Goal: Task Accomplishment & Management: Use online tool/utility

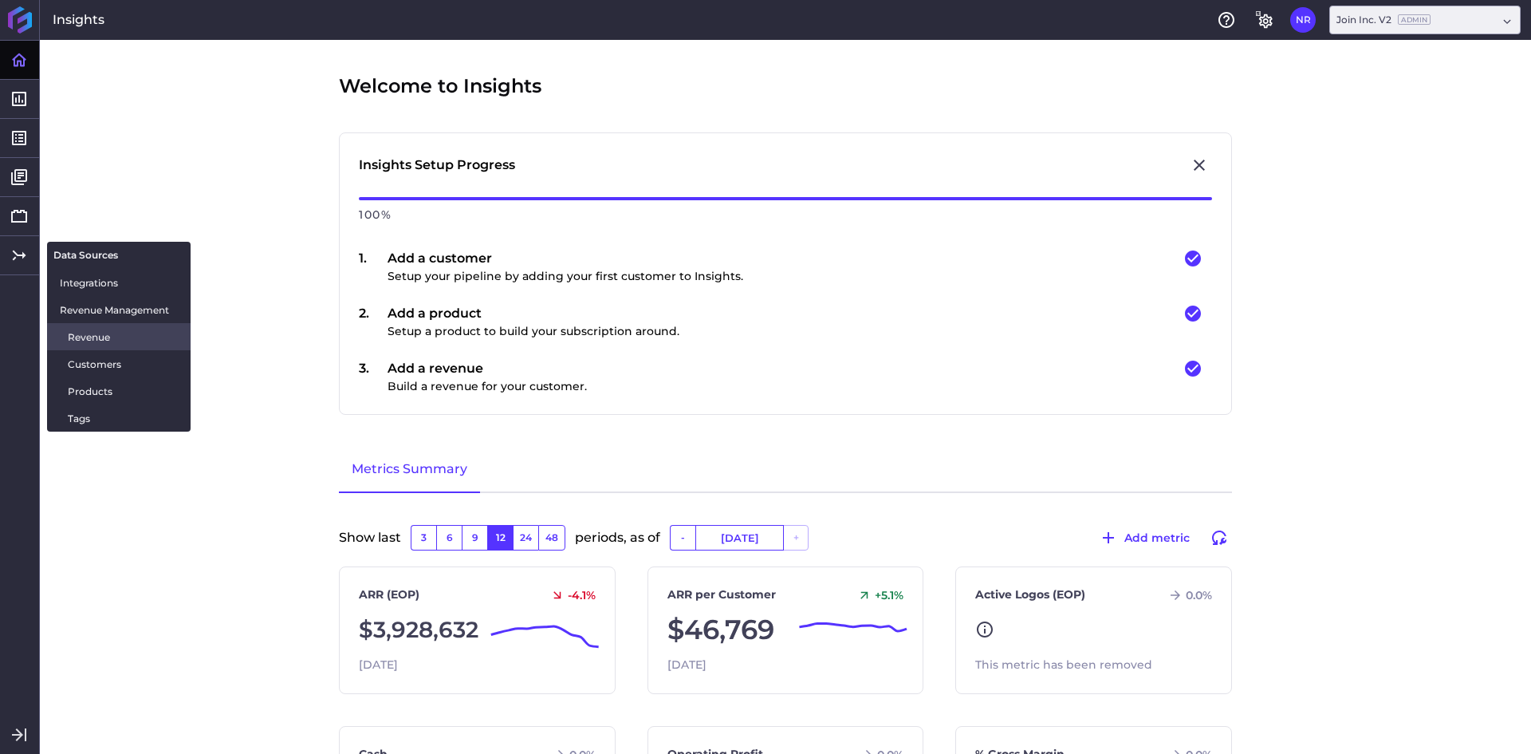
click at [122, 343] on span "Revenue" at bounding box center [123, 337] width 110 height 17
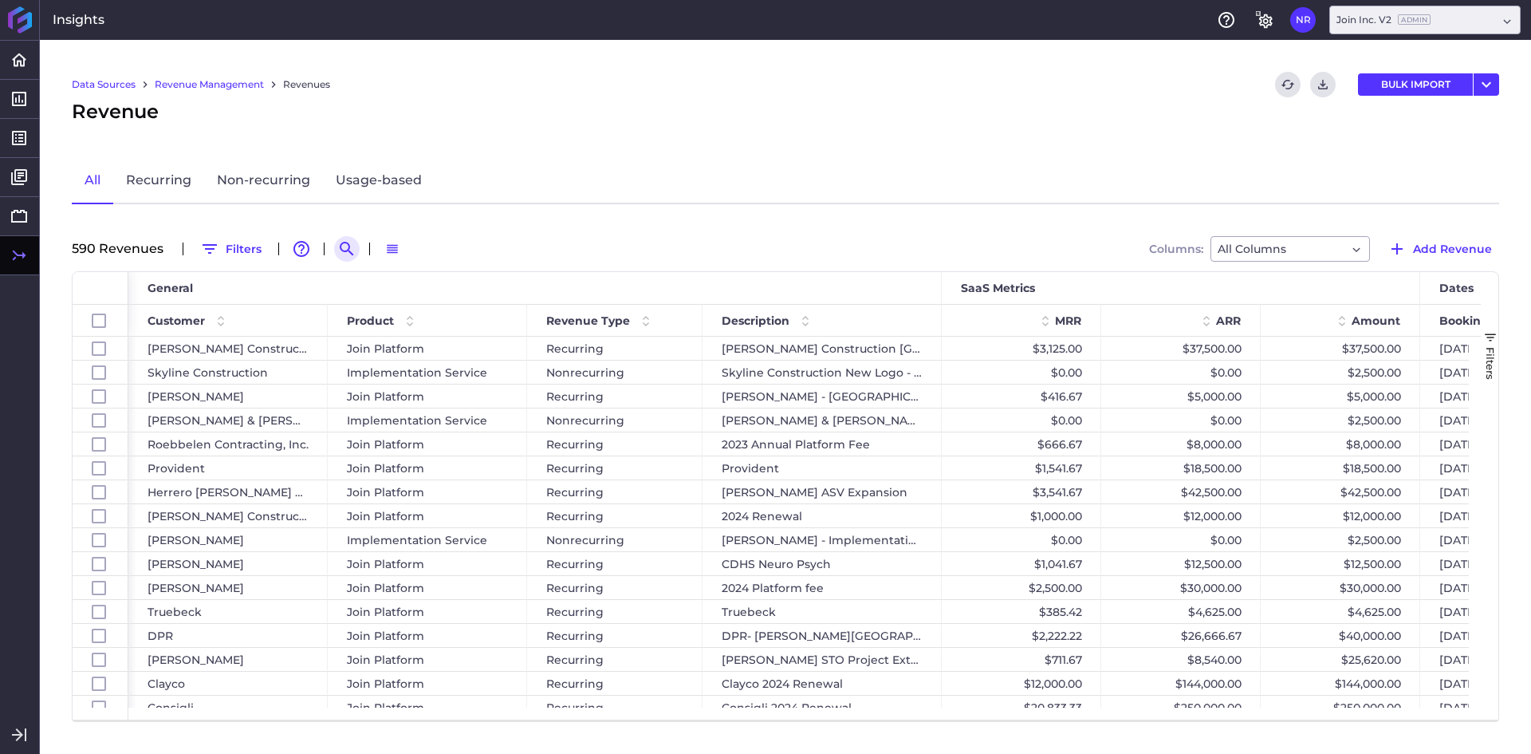
click at [337, 251] on icon "Search by" at bounding box center [346, 248] width 19 height 19
click at [411, 256] on input at bounding box center [425, 249] width 128 height 24
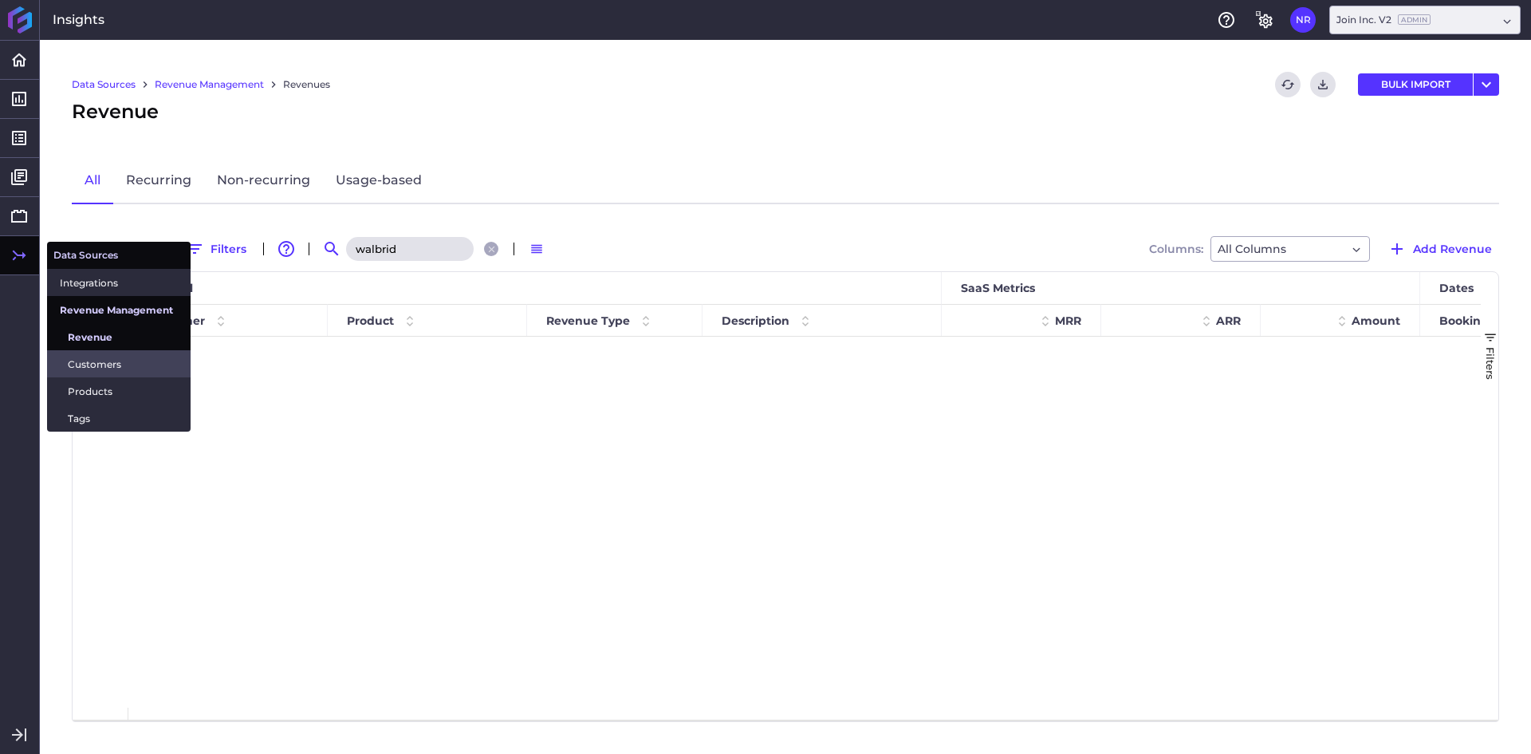
type input "walbrid"
click at [79, 360] on span "Customers" at bounding box center [123, 364] width 110 height 17
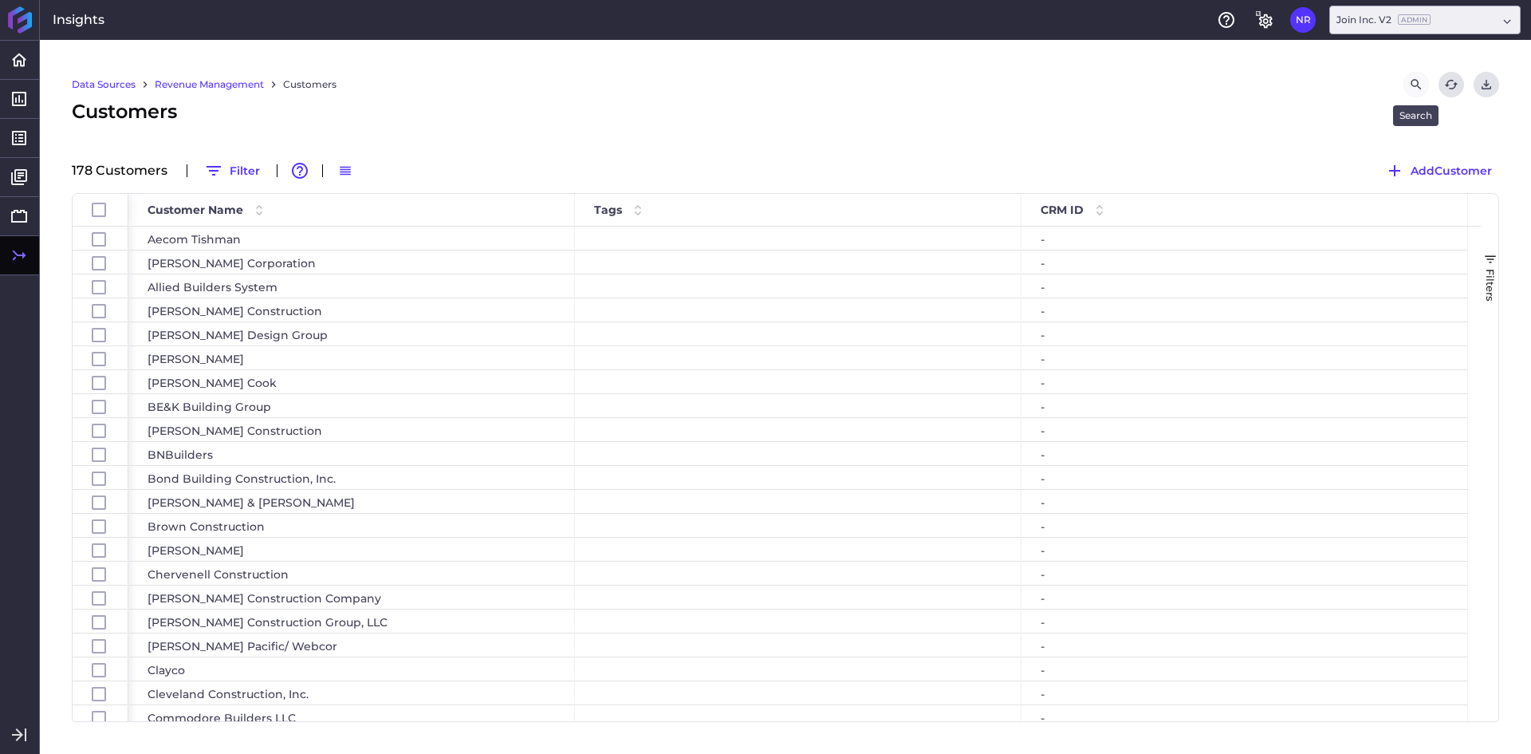
click at [1416, 81] on icon "Search by" at bounding box center [1416, 84] width 14 height 14
click at [1305, 90] on input at bounding box center [1335, 85] width 128 height 24
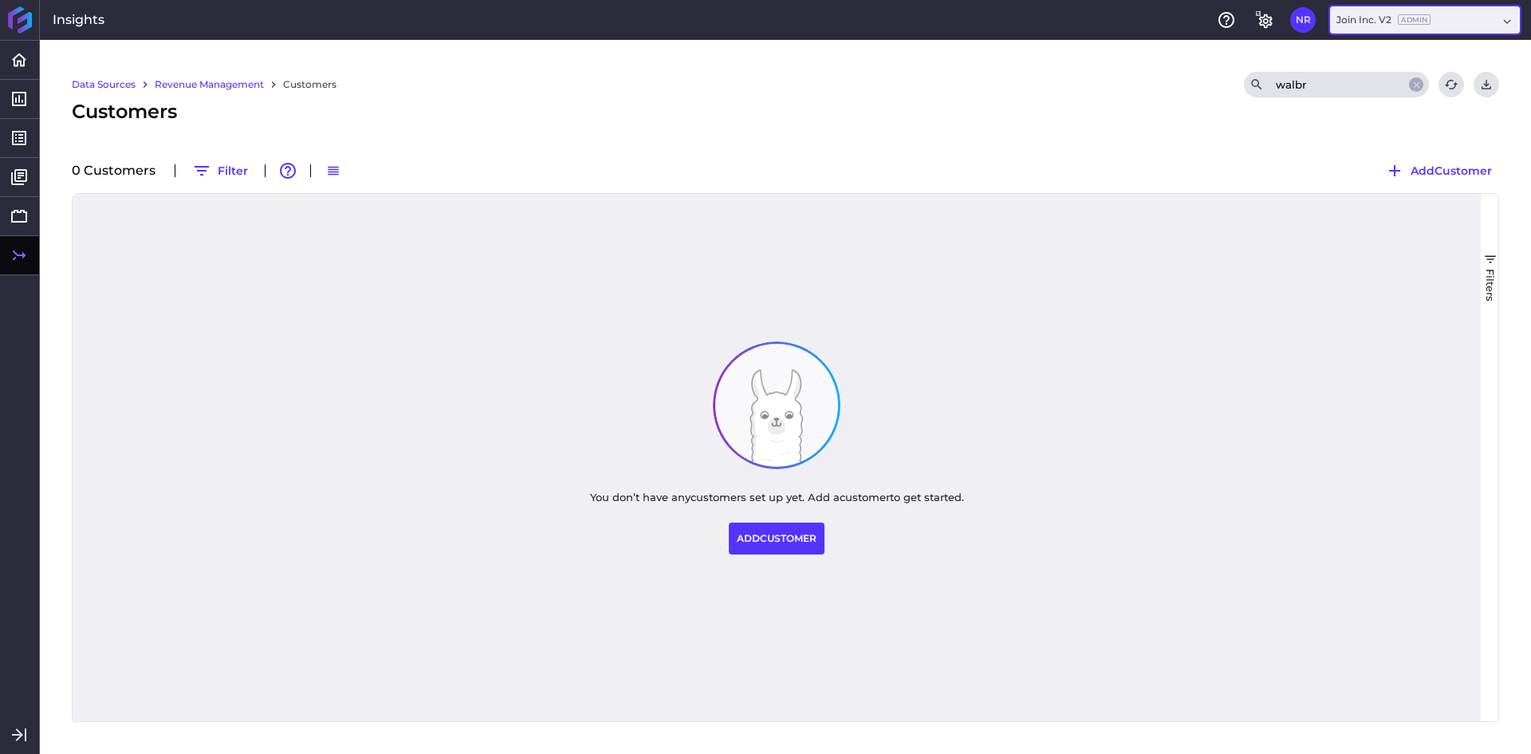
type input "walbr"
click at [1423, 169] on span "Add Customer" at bounding box center [1451, 171] width 81 height 18
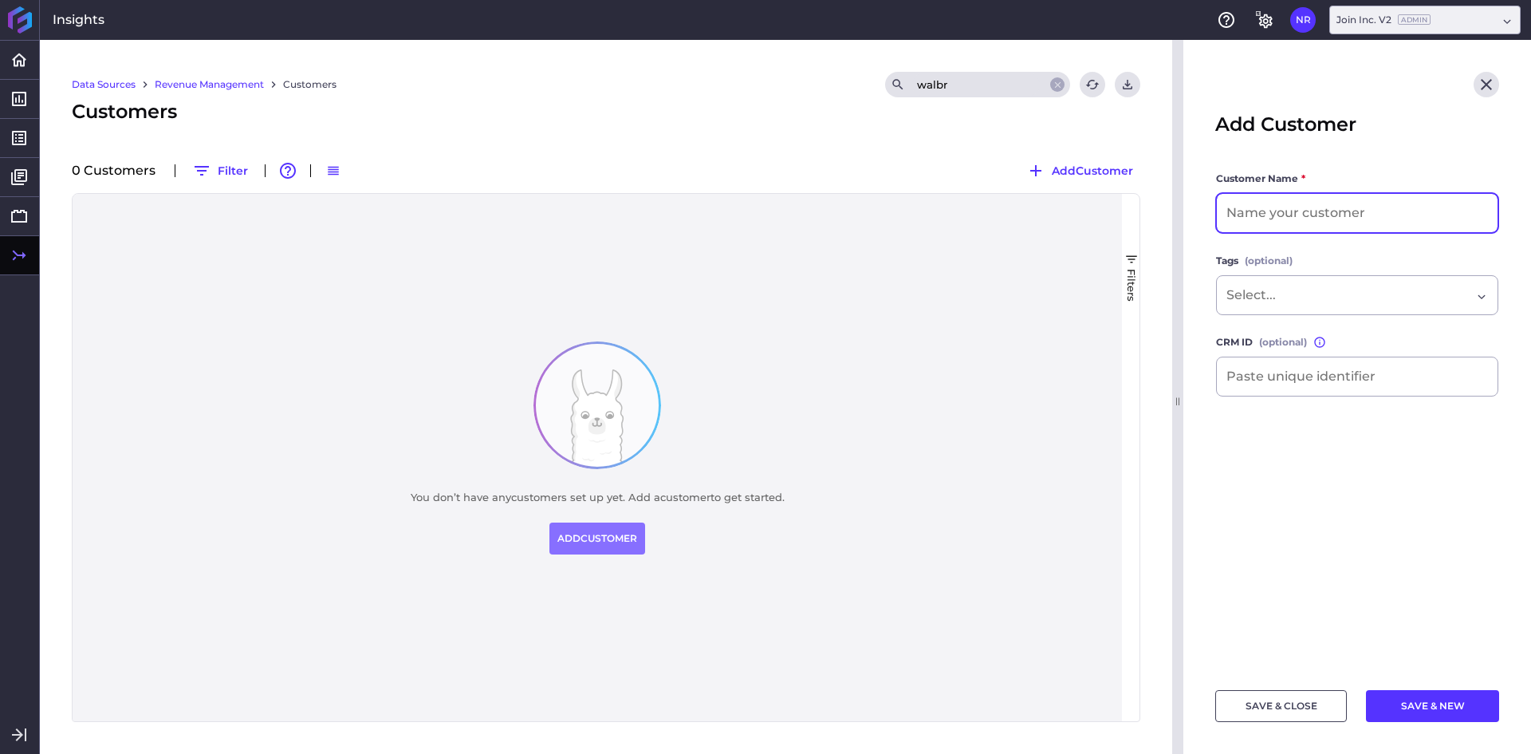
click at [1292, 203] on input at bounding box center [1357, 213] width 281 height 38
type input "[PERSON_NAME] Construction"
click at [1287, 710] on button "SAVE & CLOSE" at bounding box center [1281, 706] width 132 height 32
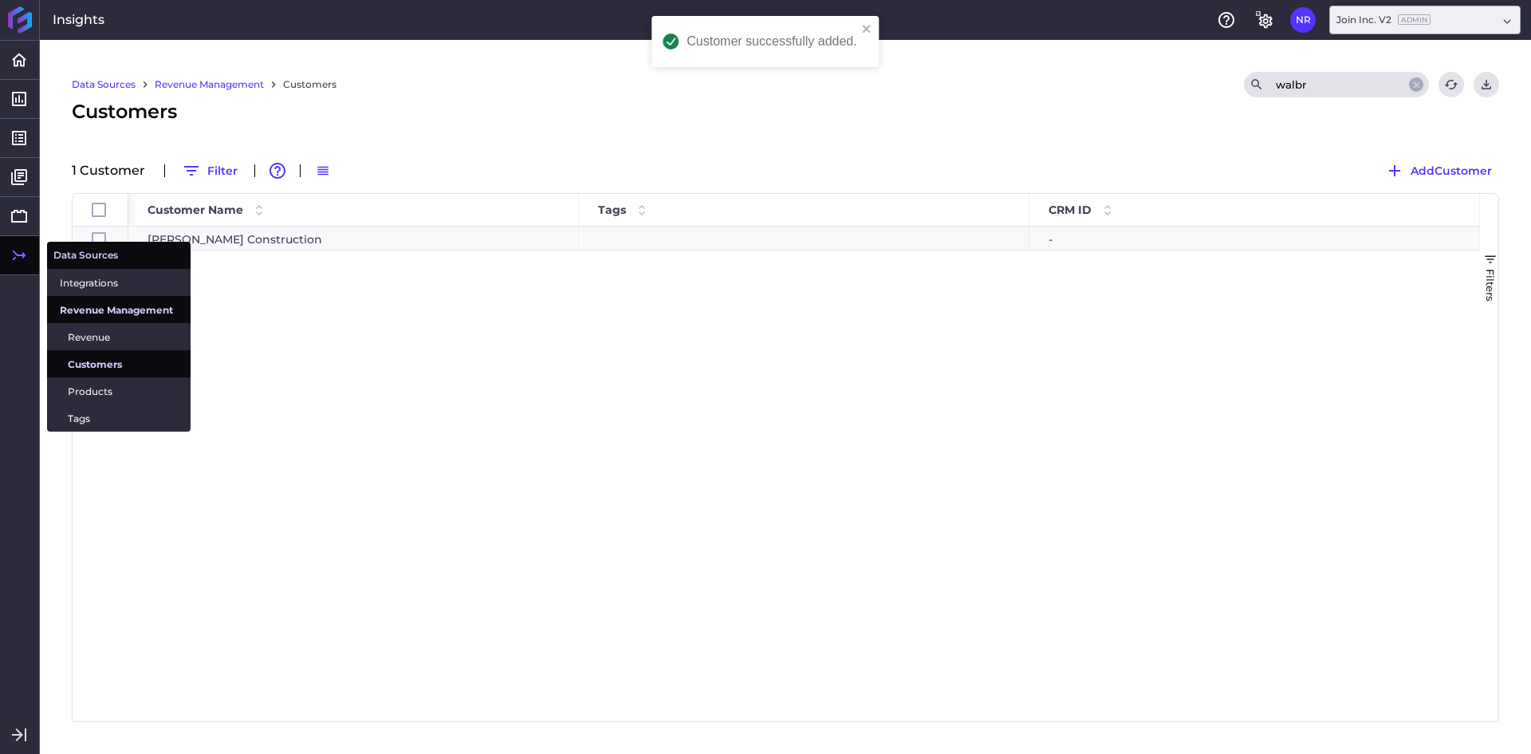
drag, startPoint x: 86, startPoint y: 336, endPoint x: 180, endPoint y: 320, distance: 95.4
click at [86, 336] on span "Revenue" at bounding box center [123, 337] width 110 height 17
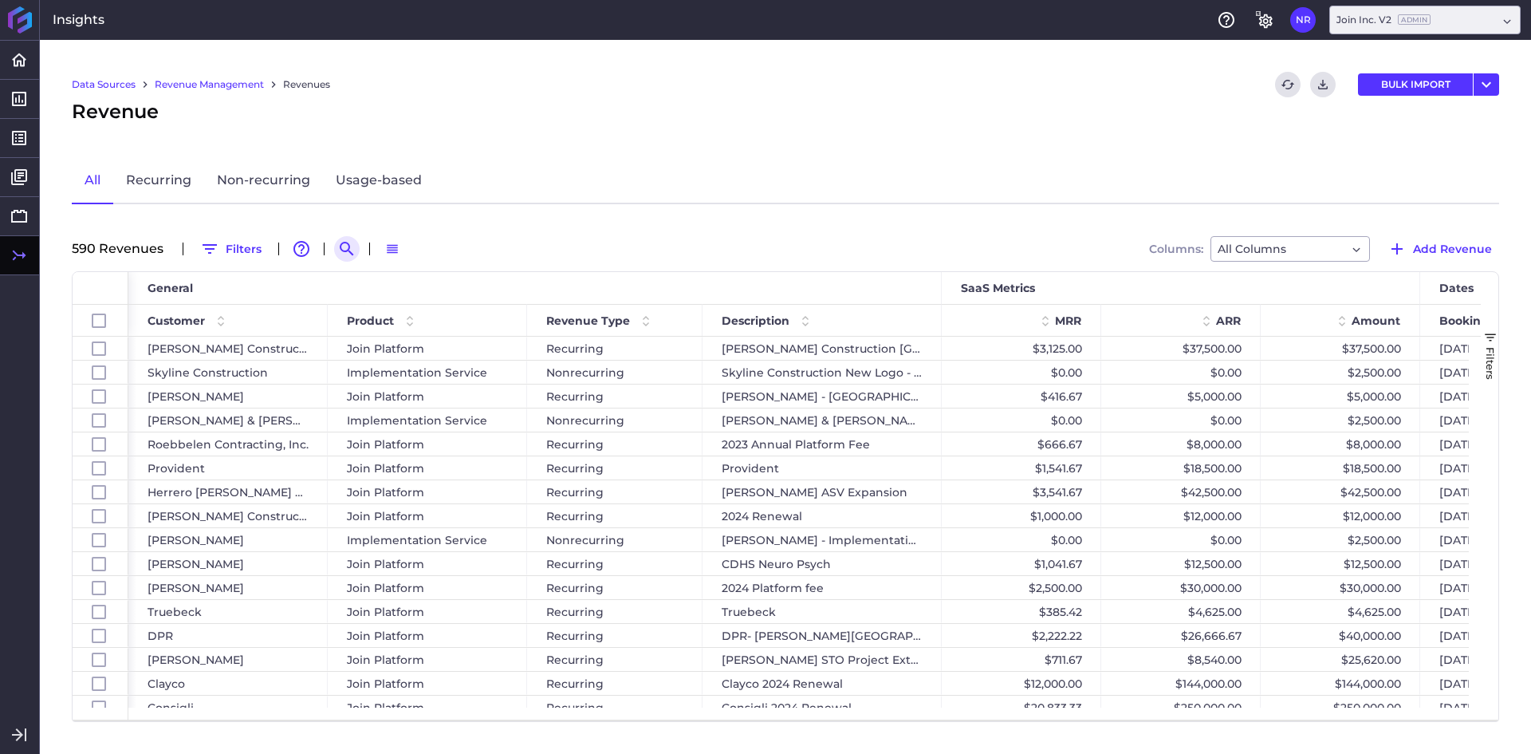
click at [340, 249] on icon "Search by" at bounding box center [346, 248] width 19 height 19
click at [406, 255] on input at bounding box center [425, 249] width 128 height 24
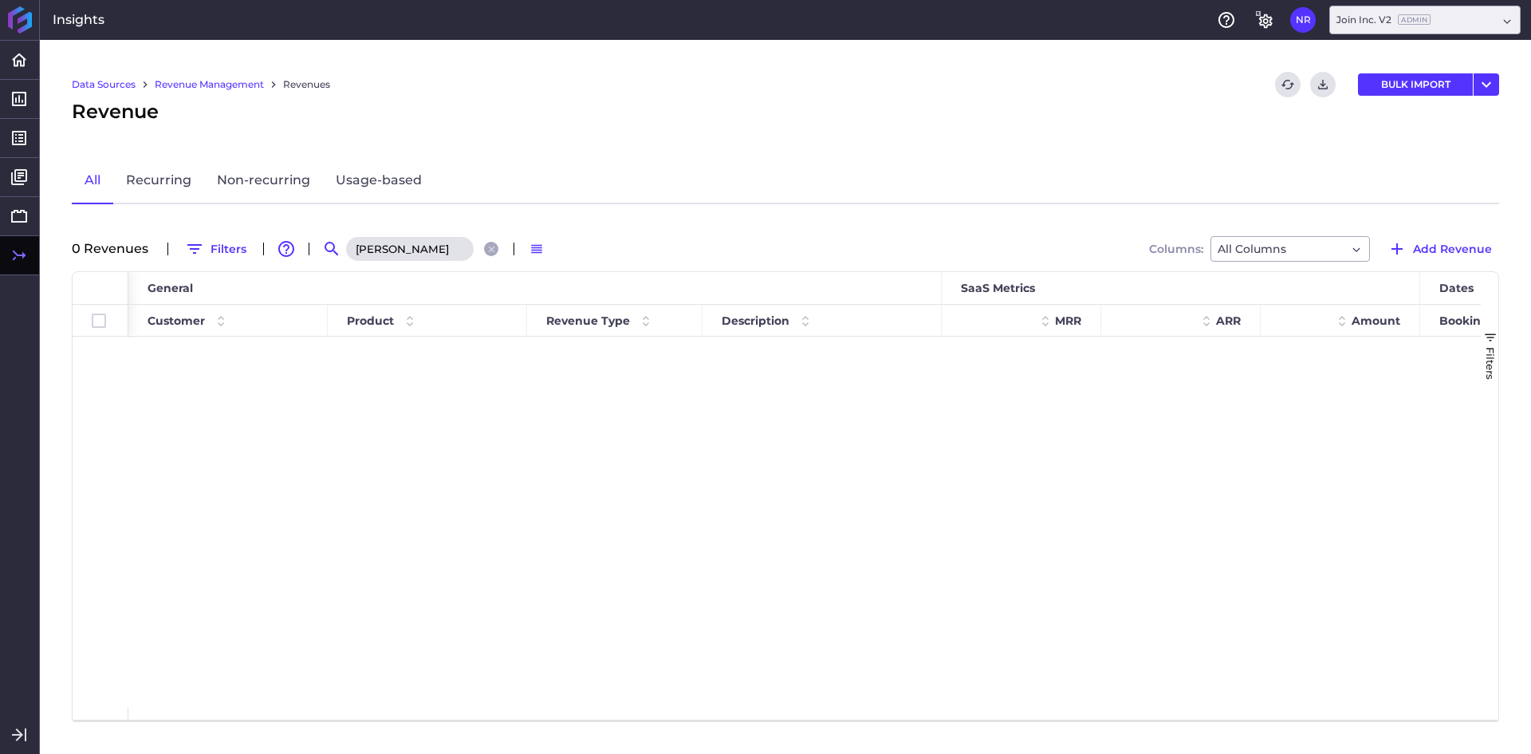
type input "[PERSON_NAME]"
click at [811, 161] on div "All Recurring Non-recurring Usage-based" at bounding box center [785, 181] width 1427 height 46
click at [1419, 252] on span "Add Revenue" at bounding box center [1452, 249] width 79 height 18
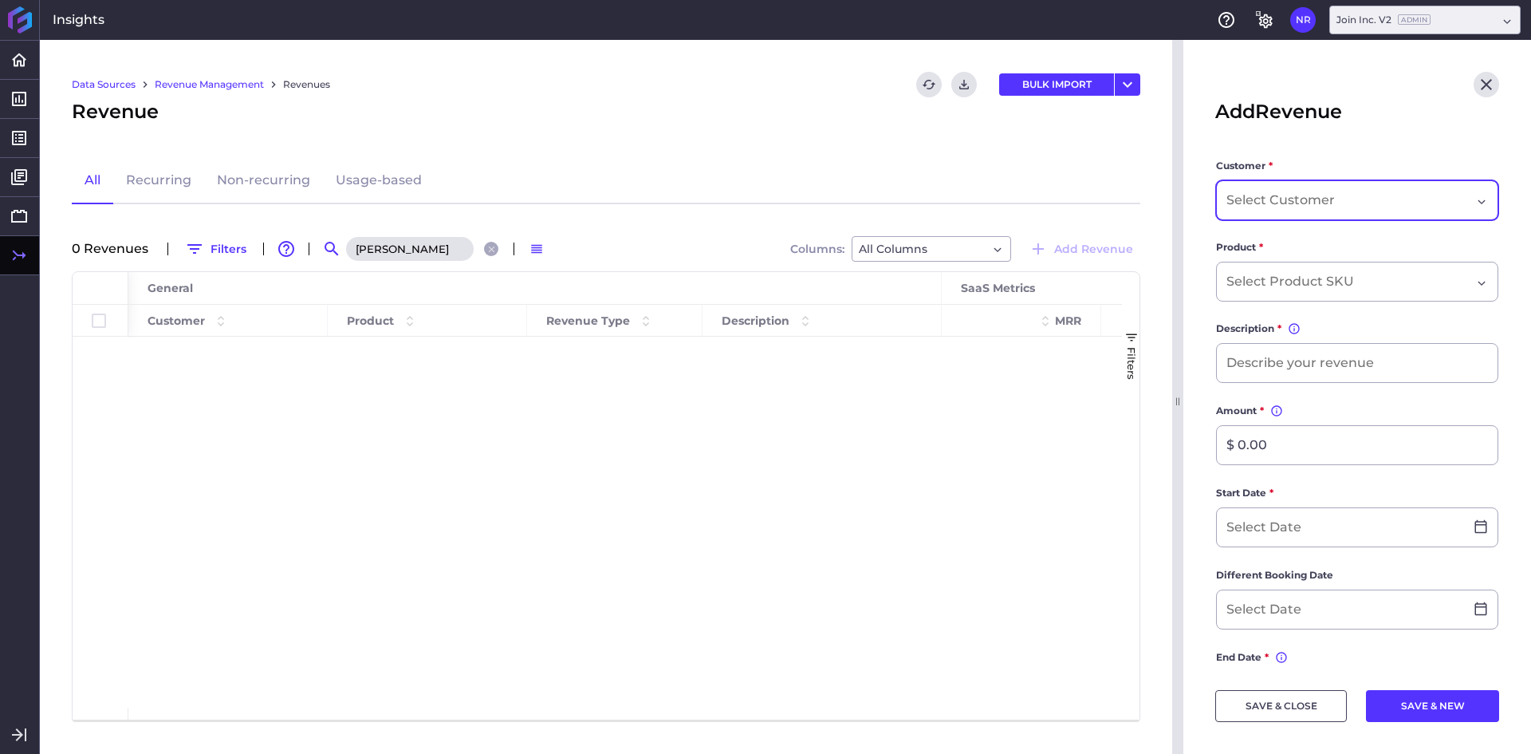
click at [1284, 185] on div "Dropdown select" at bounding box center [1357, 200] width 282 height 40
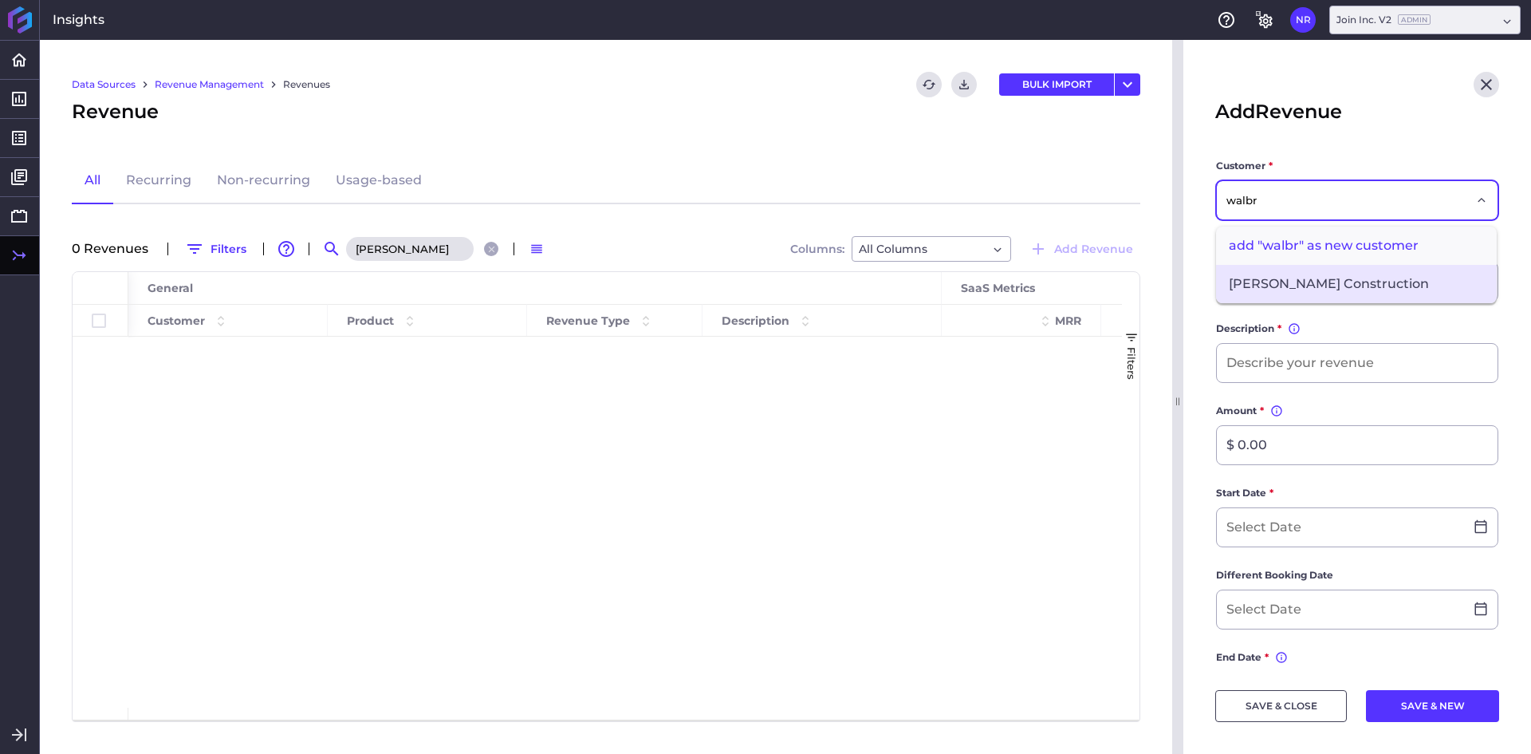
type input "walbr"
click at [1275, 272] on span "[PERSON_NAME] Construction" at bounding box center [1356, 284] width 281 height 38
click at [1348, 281] on input "Dropdown select" at bounding box center [1292, 281] width 133 height 19
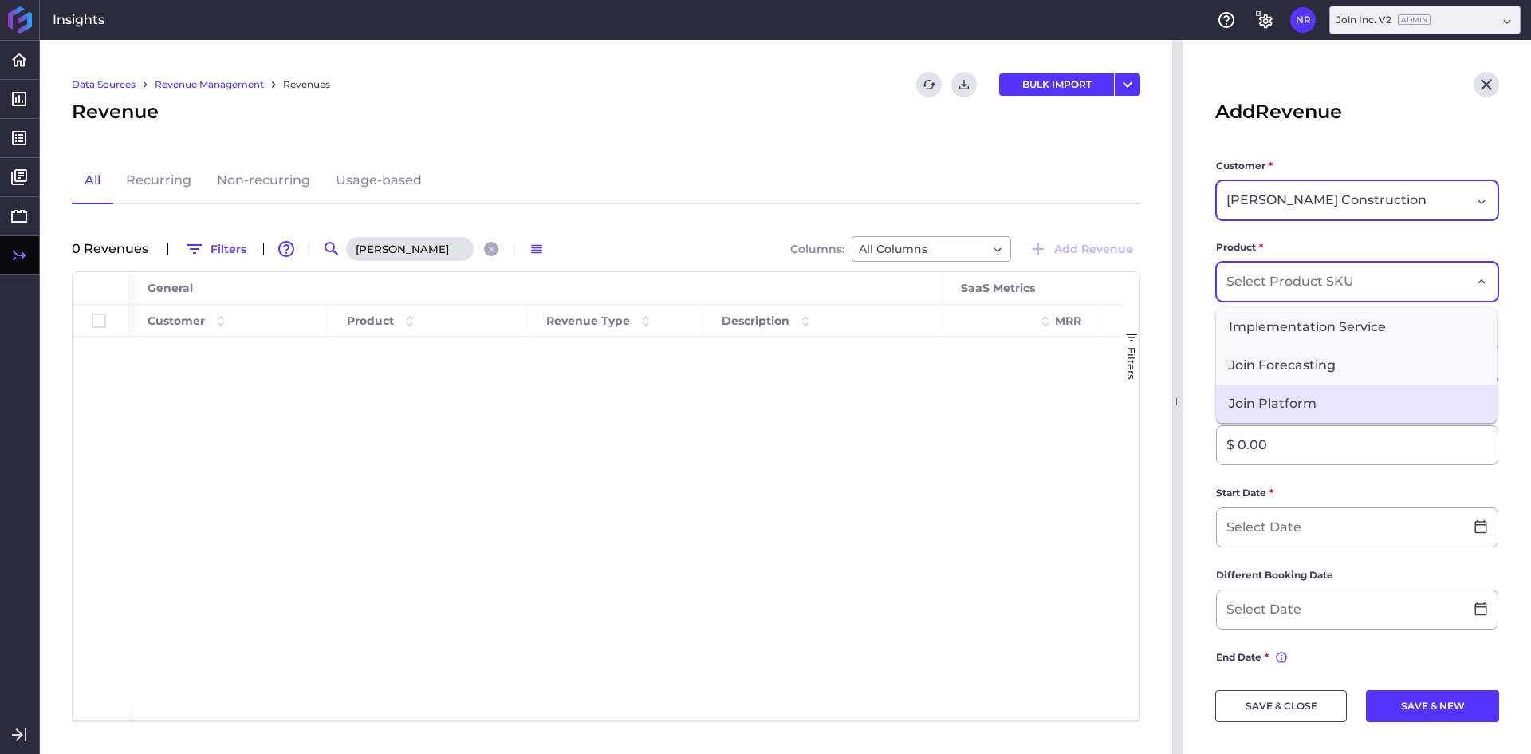
click at [1272, 403] on span "Join Platform" at bounding box center [1356, 403] width 281 height 38
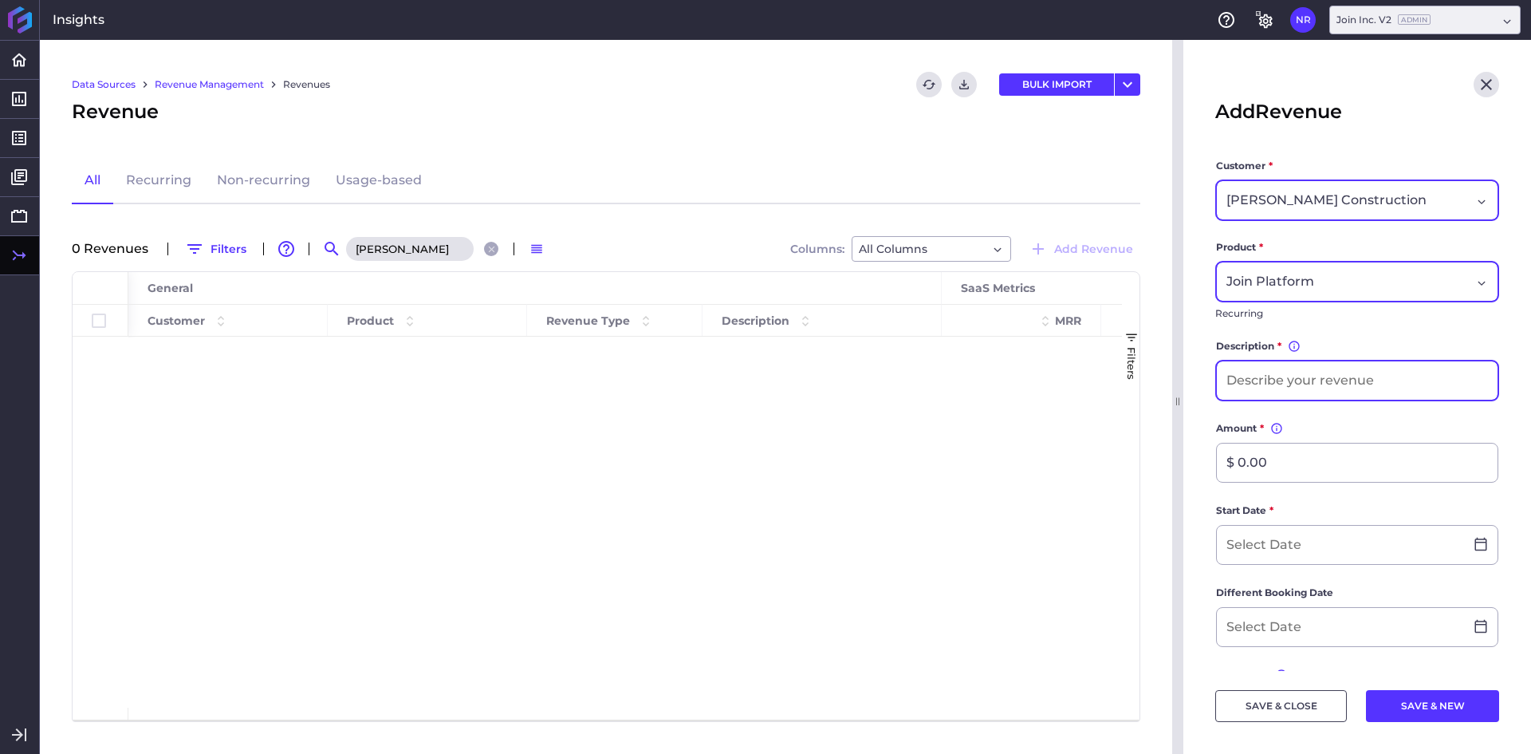
click at [1283, 384] on input at bounding box center [1357, 380] width 281 height 38
type input "[PERSON_NAME] 2025 New Deal"
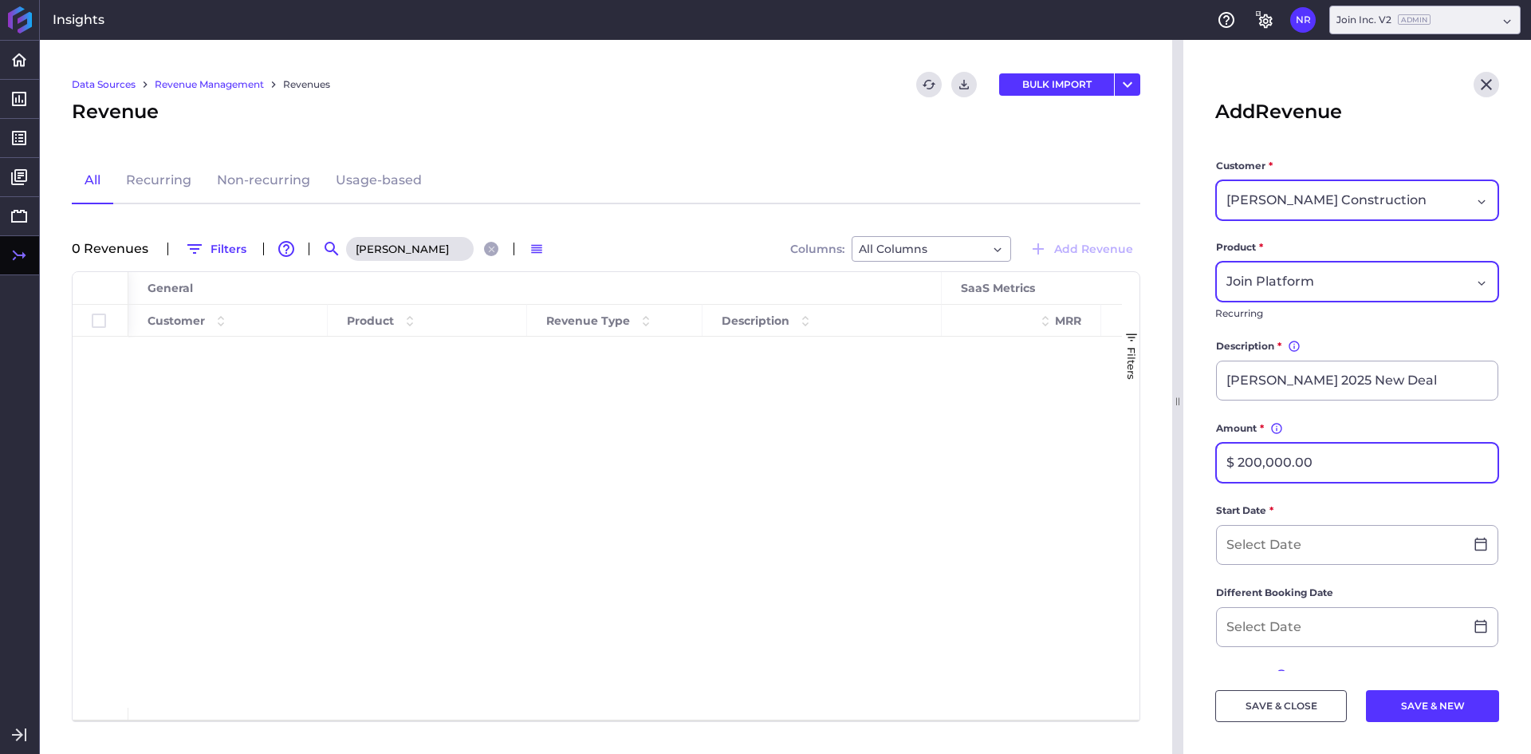
type input "$ 200,000.00"
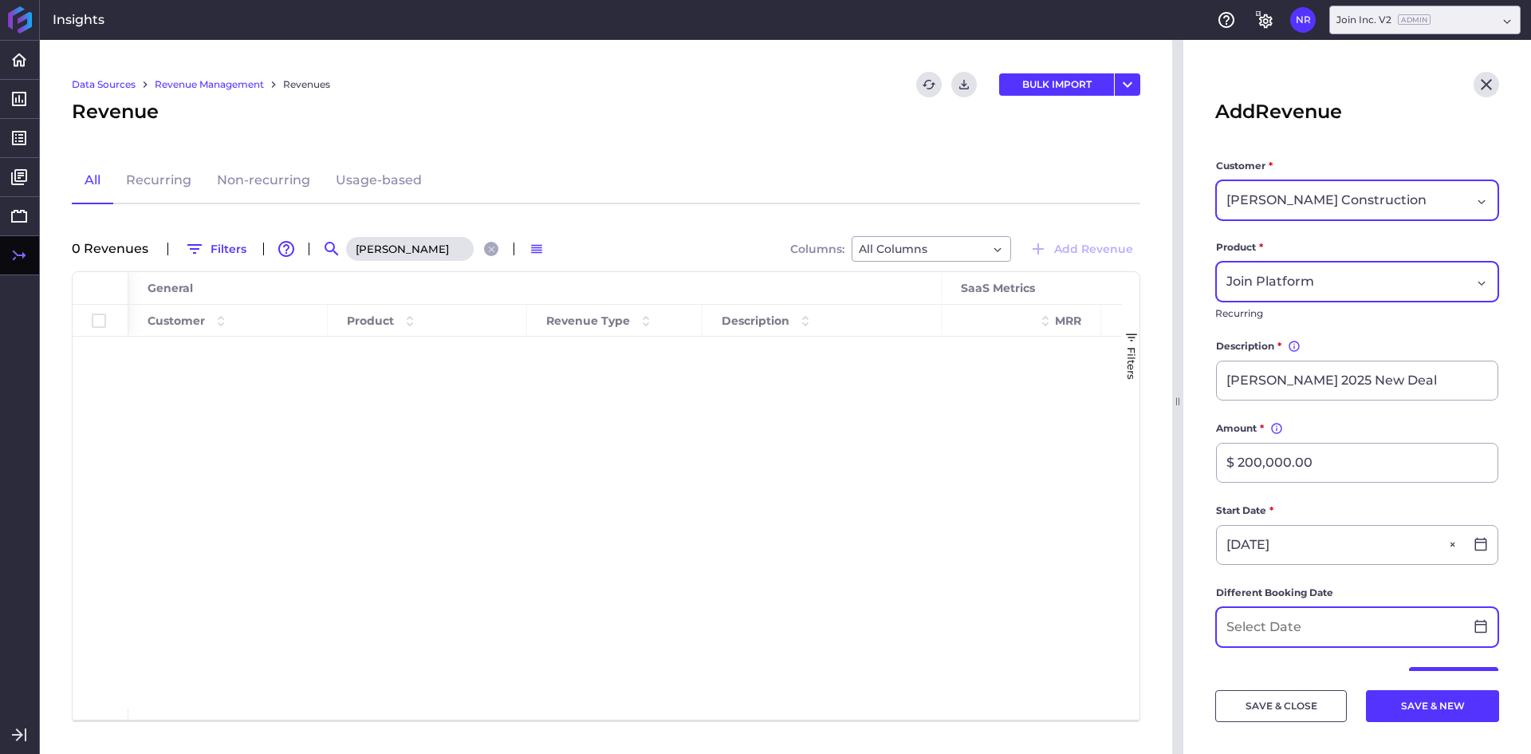
type input "[DATE]"
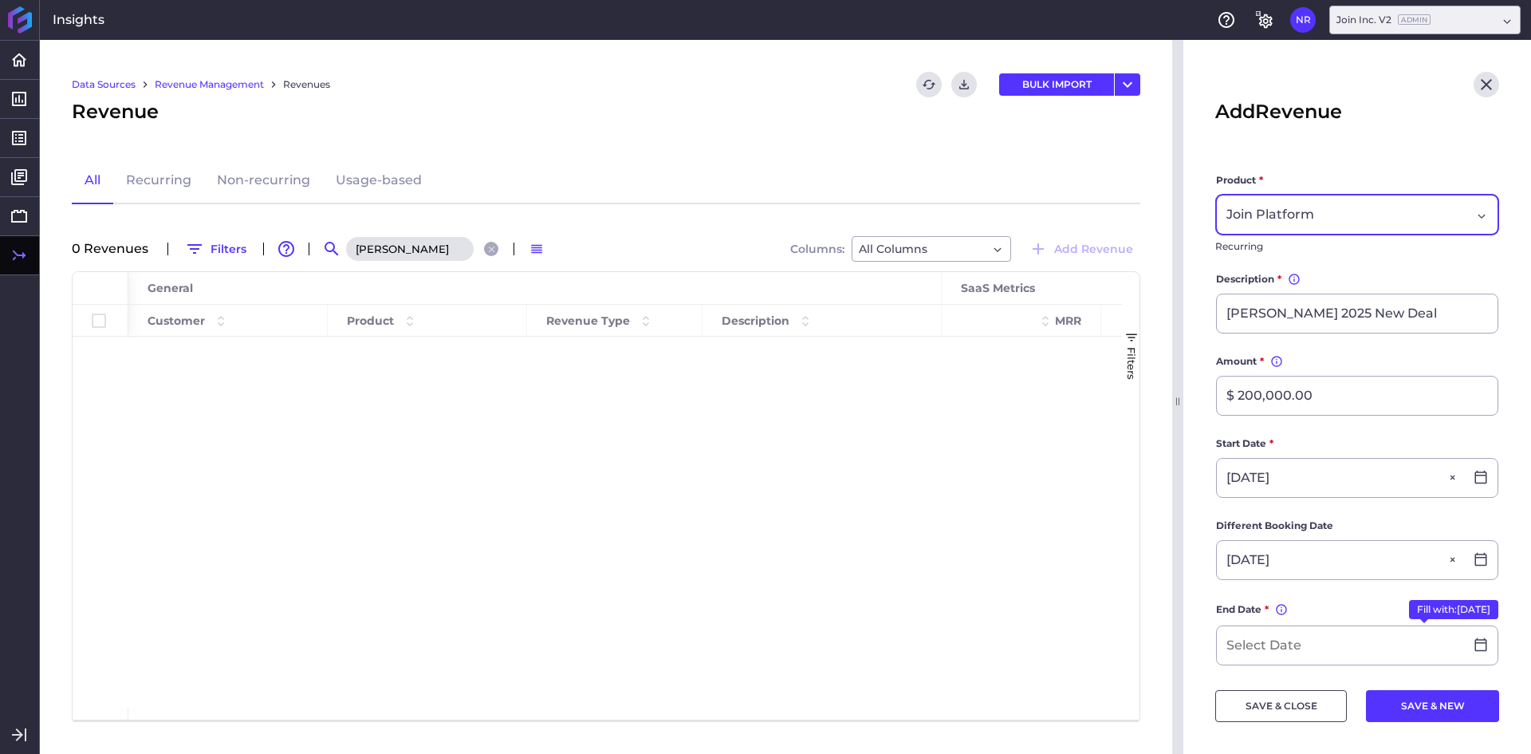
scroll to position [159, 0]
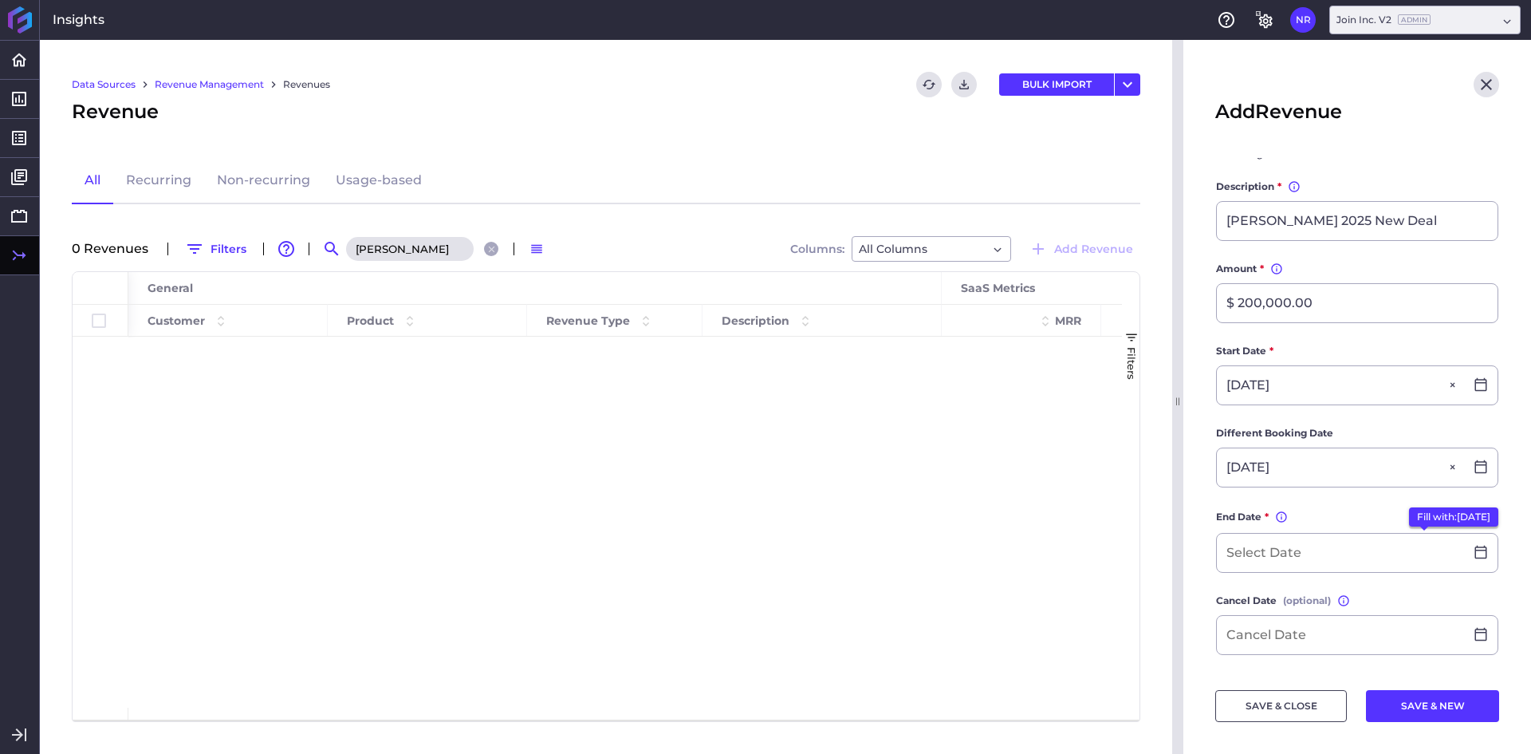
click at [1409, 514] on button "Fill with: [DATE]" at bounding box center [1453, 516] width 89 height 19
type input "[DATE]"
click at [1289, 641] on input at bounding box center [1340, 631] width 247 height 38
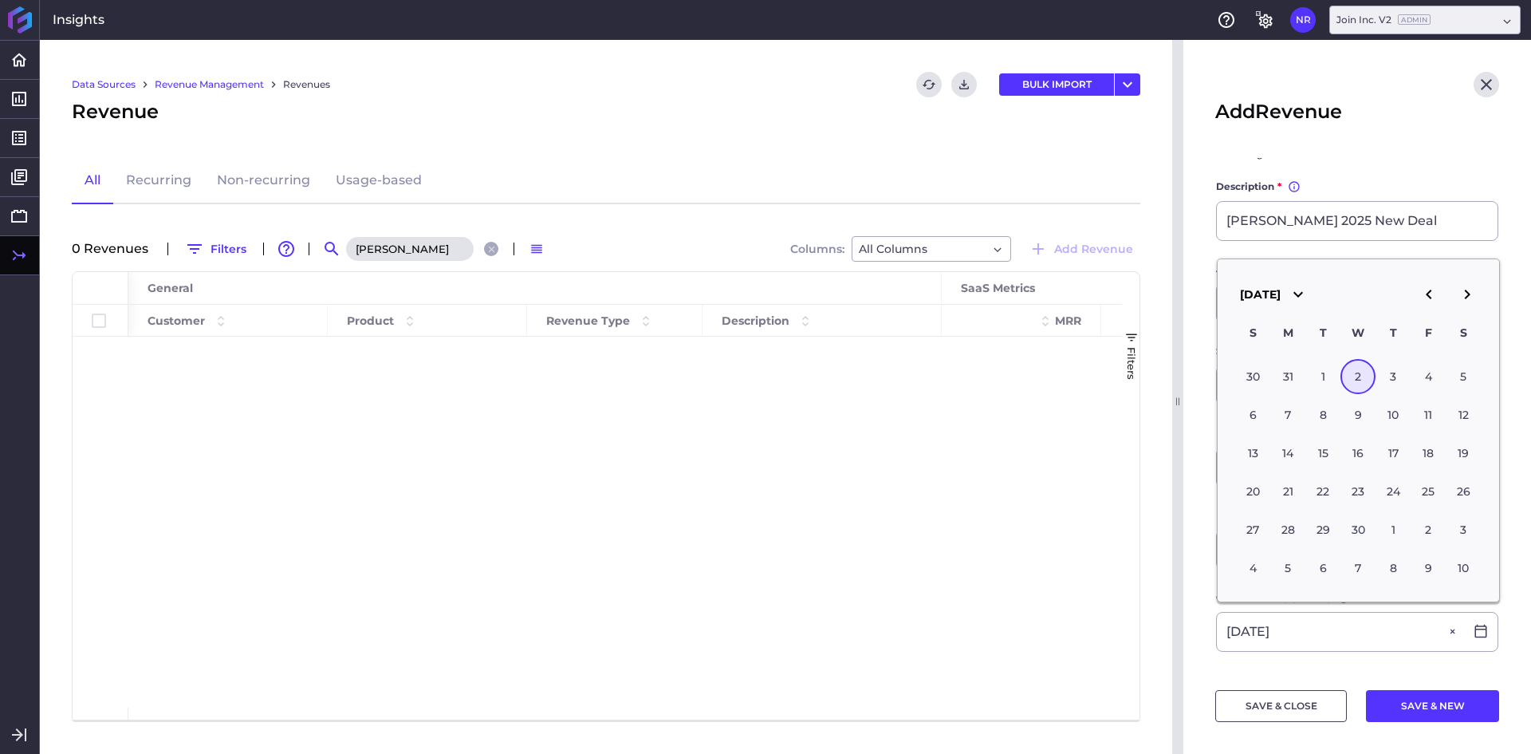
type input "[DATE]"
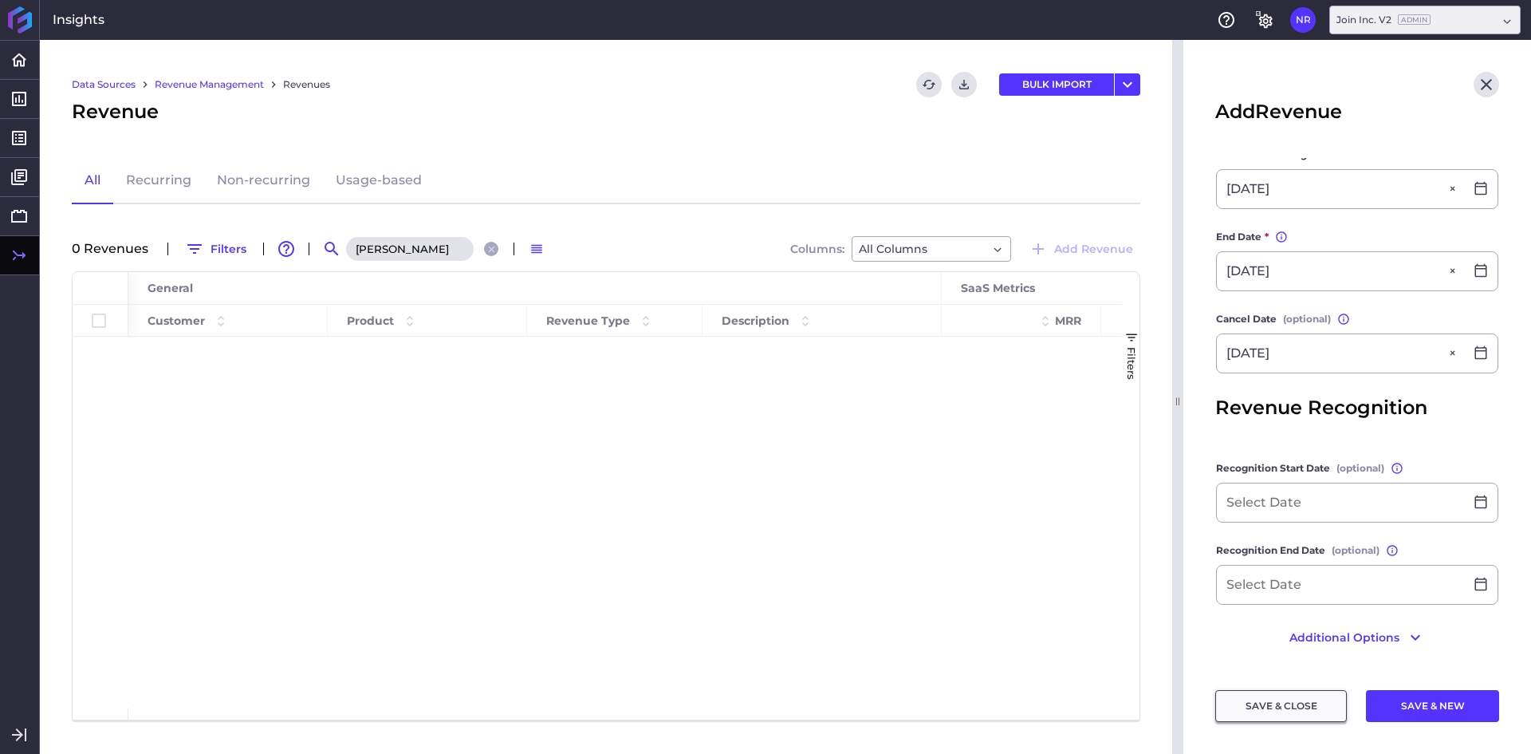
click at [1288, 706] on button "SAVE & CLOSE" at bounding box center [1281, 706] width 132 height 32
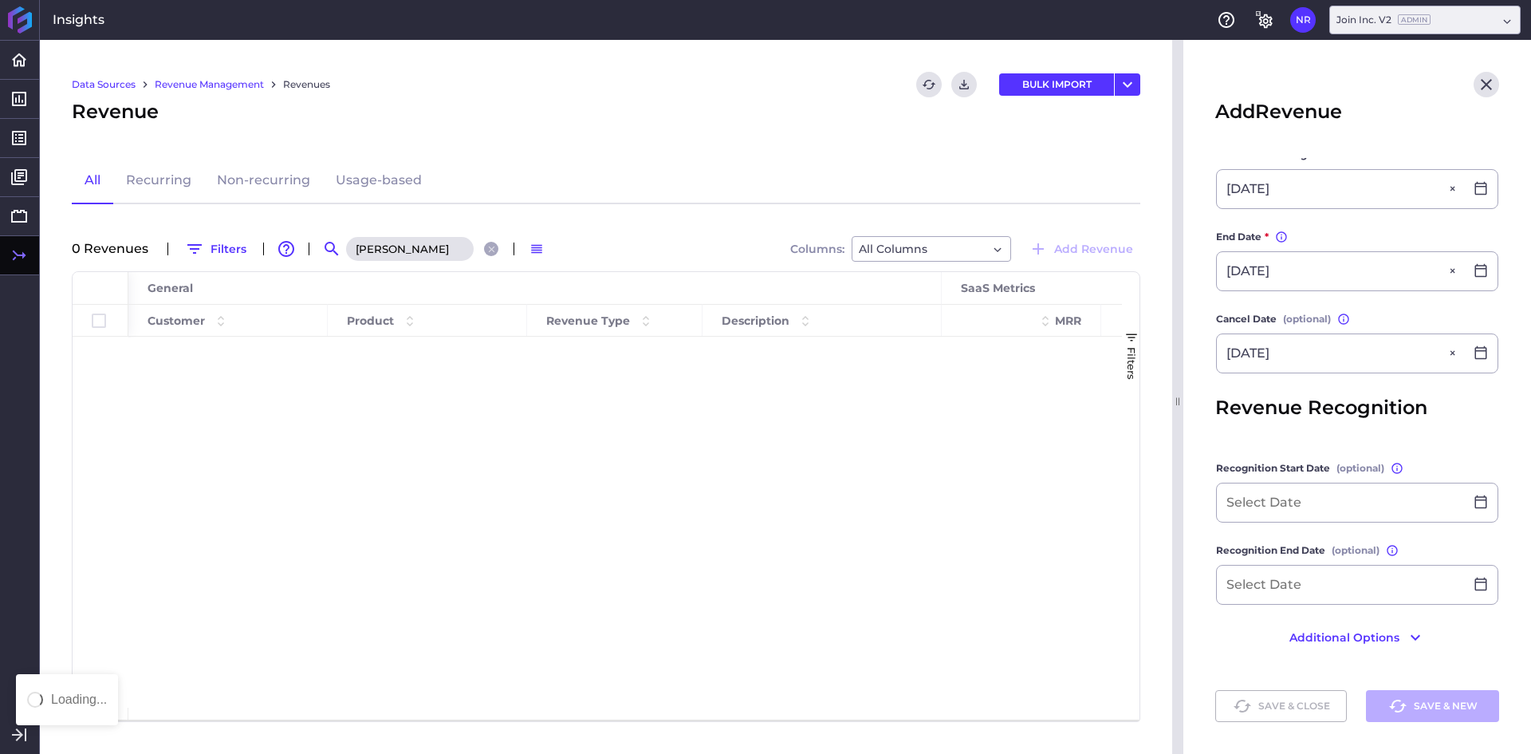
scroll to position [0, 0]
